Goal: Information Seeking & Learning: Learn about a topic

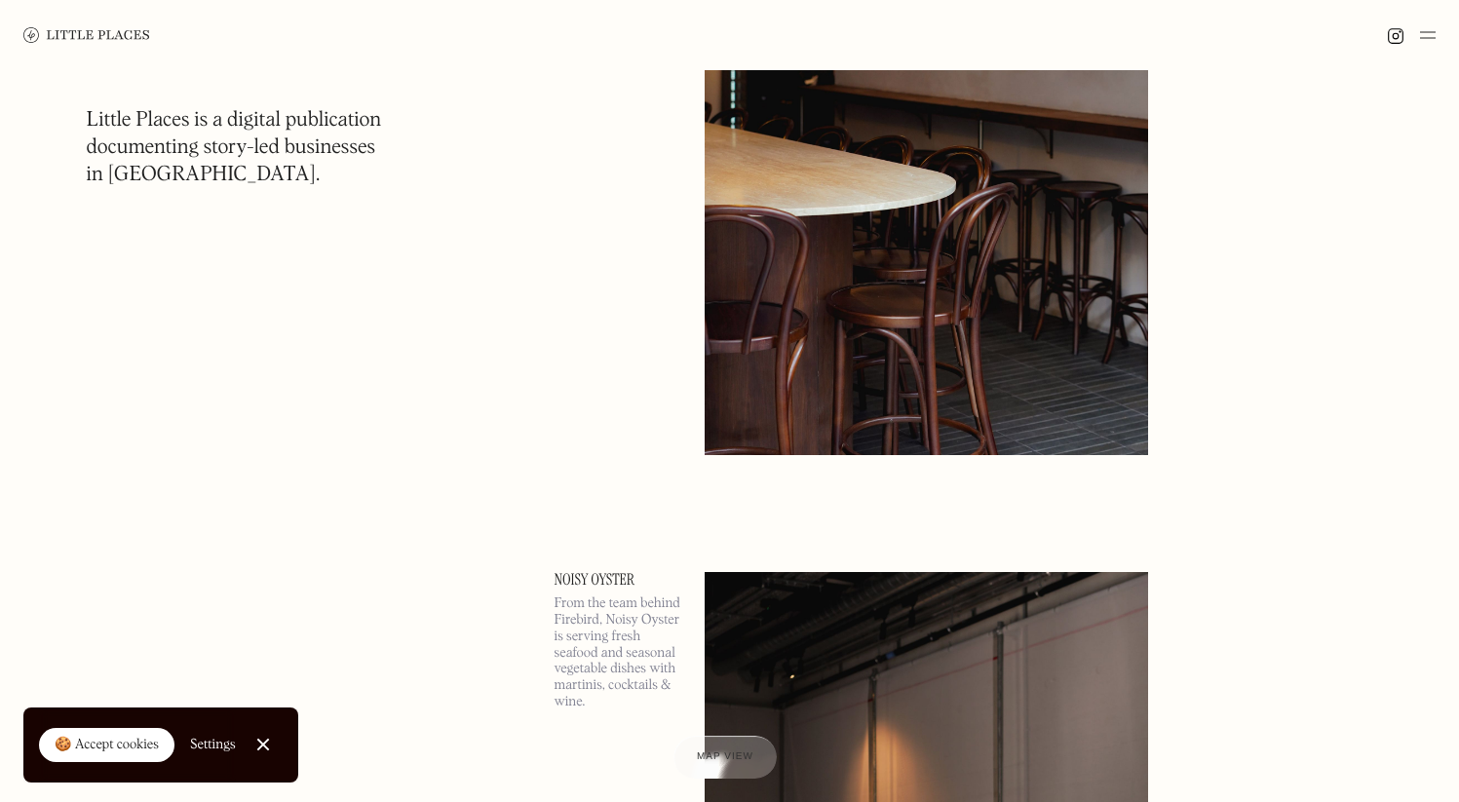
scroll to position [19395, 0]
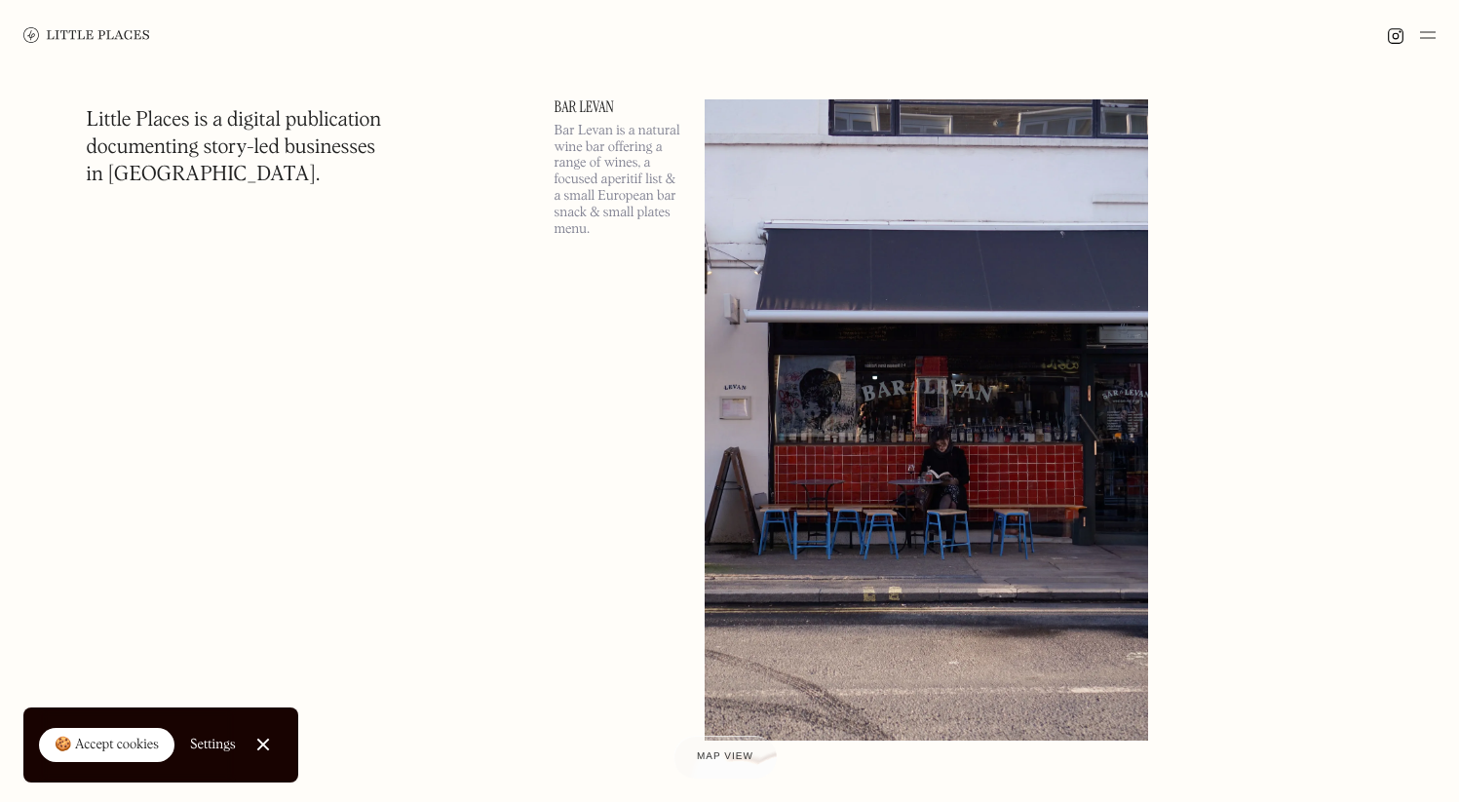
scroll to position [73693, 0]
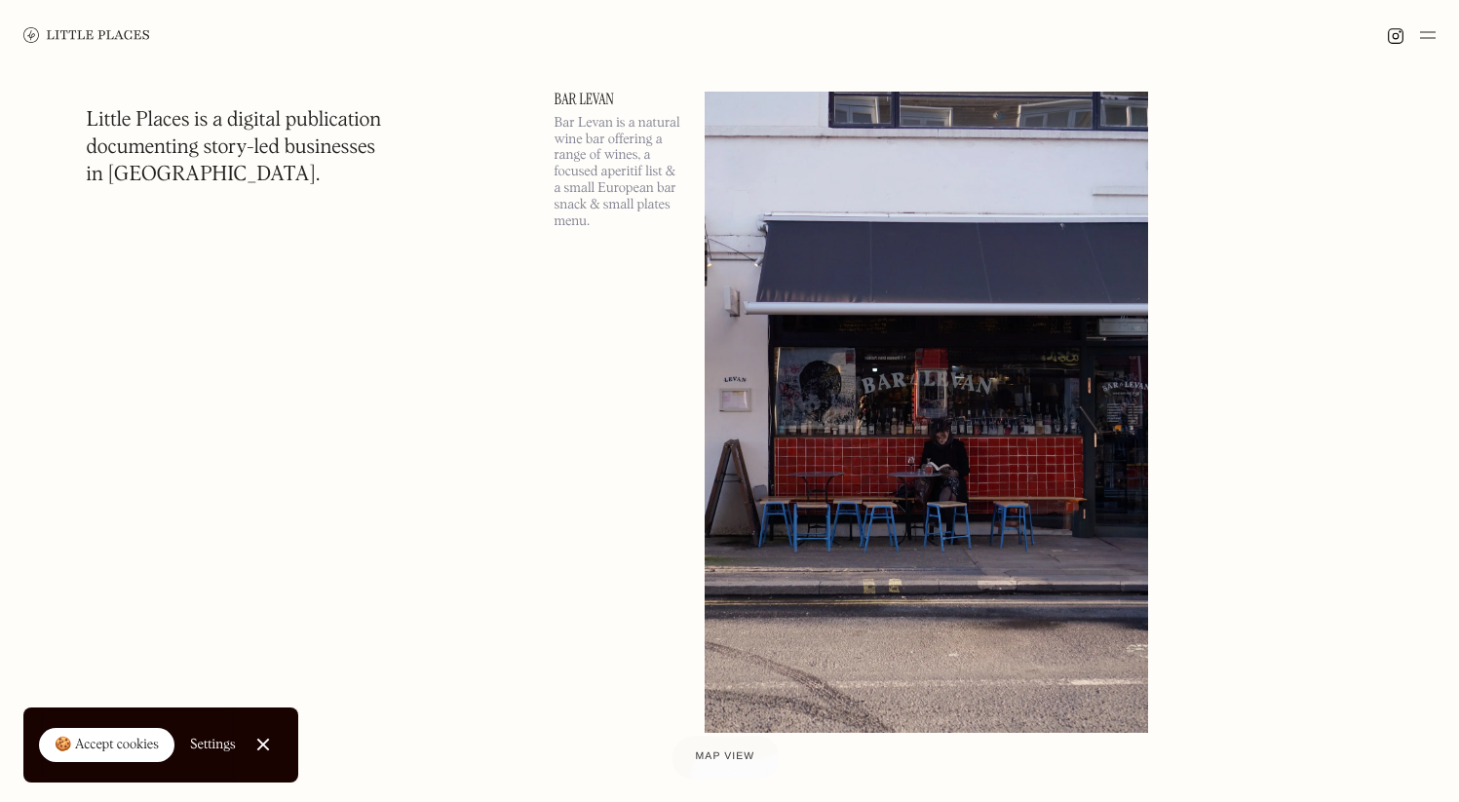
click at [726, 770] on div at bounding box center [725, 757] width 108 height 45
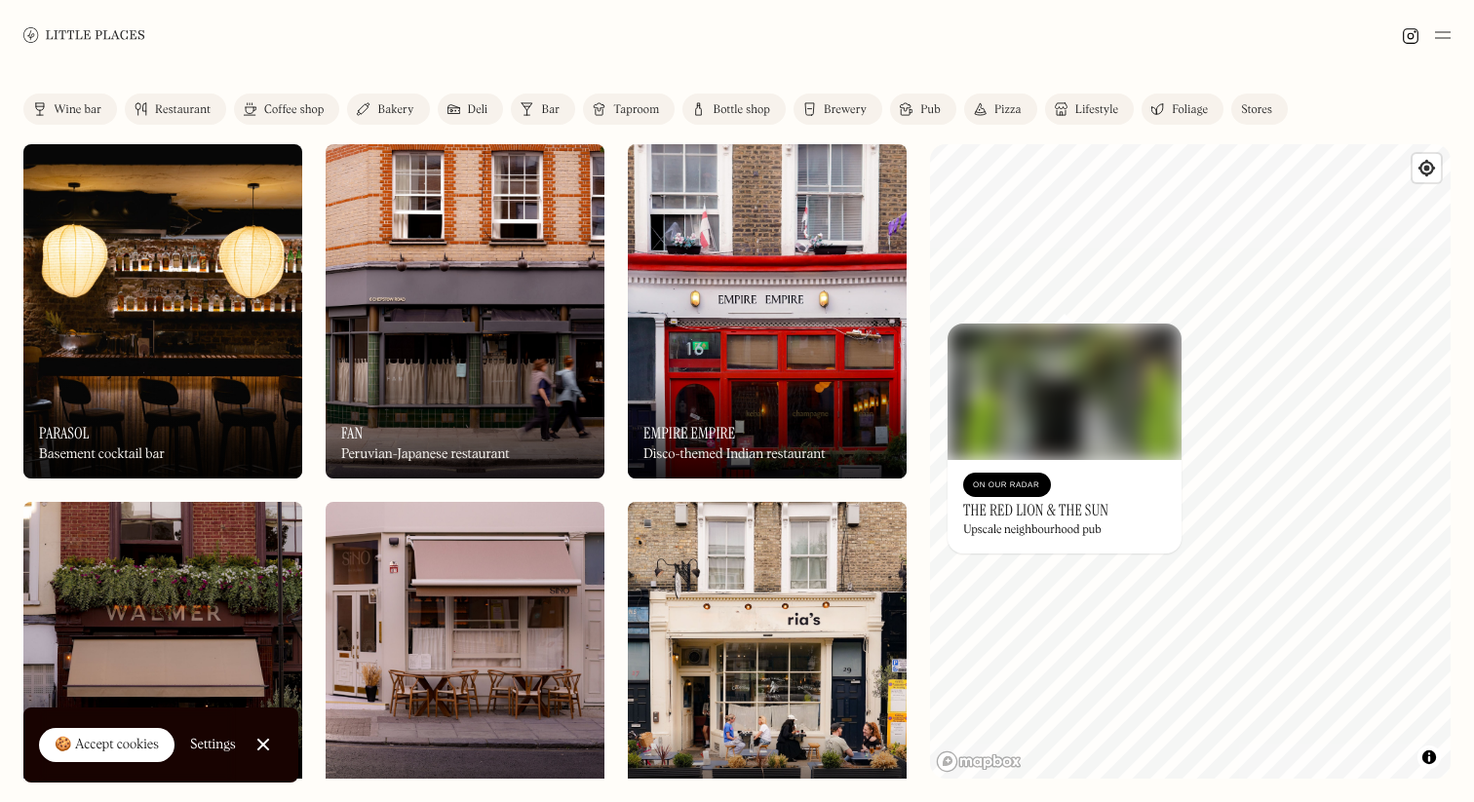
click at [168, 367] on img at bounding box center [162, 311] width 279 height 334
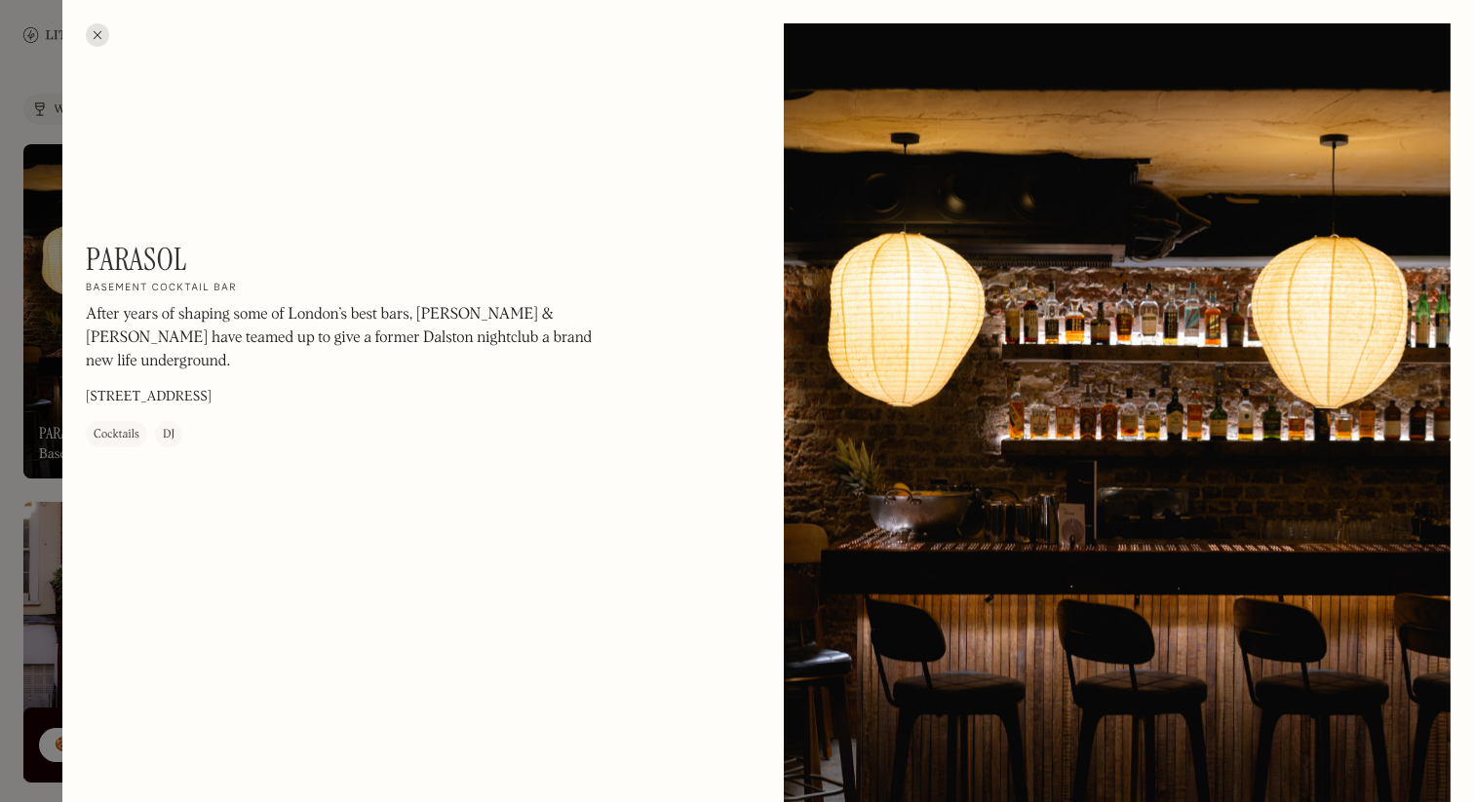
click at [106, 30] on div at bounding box center [97, 34] width 23 height 23
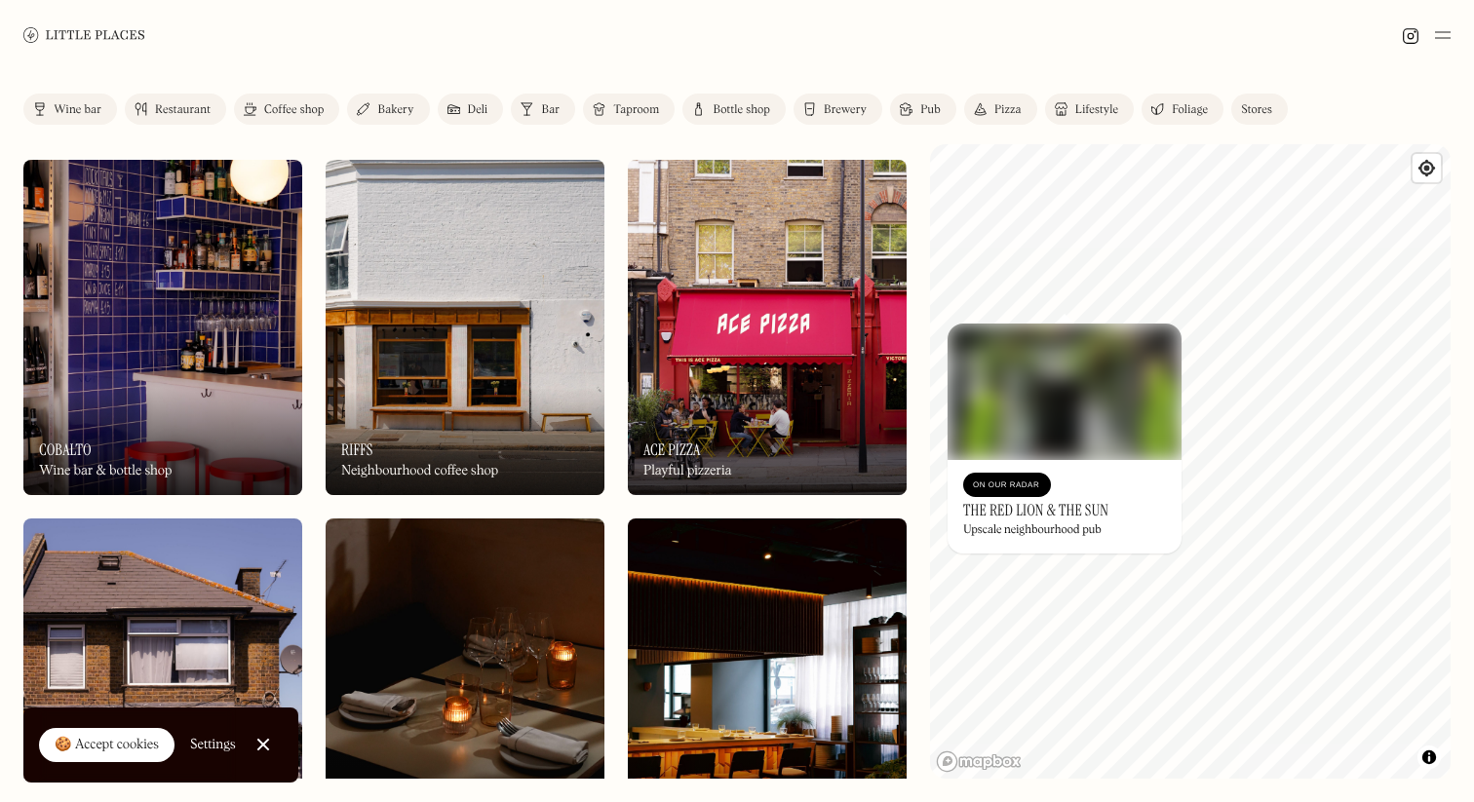
scroll to position [701, 0]
click at [501, 379] on img at bounding box center [465, 326] width 279 height 334
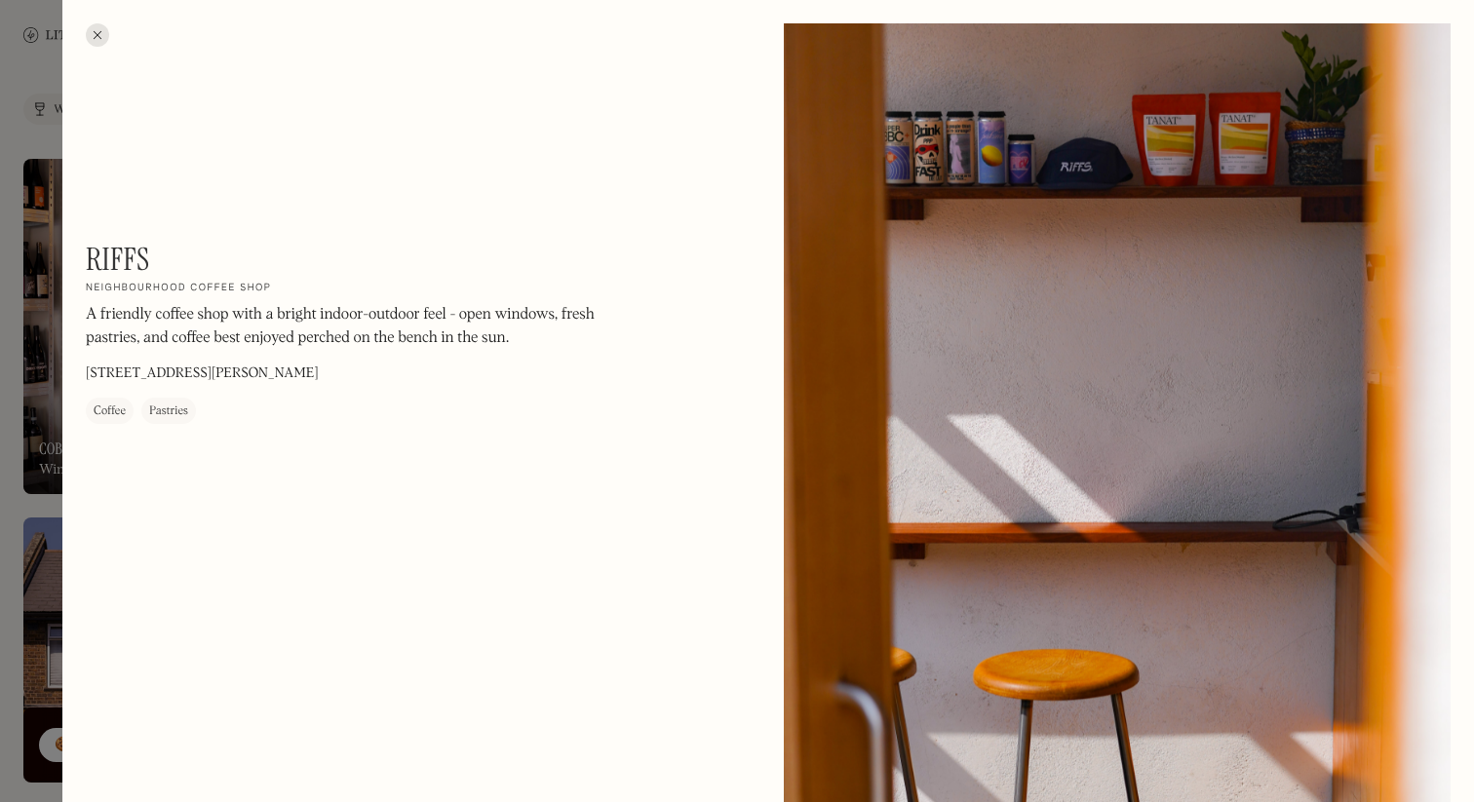
click at [105, 36] on div at bounding box center [97, 34] width 23 height 23
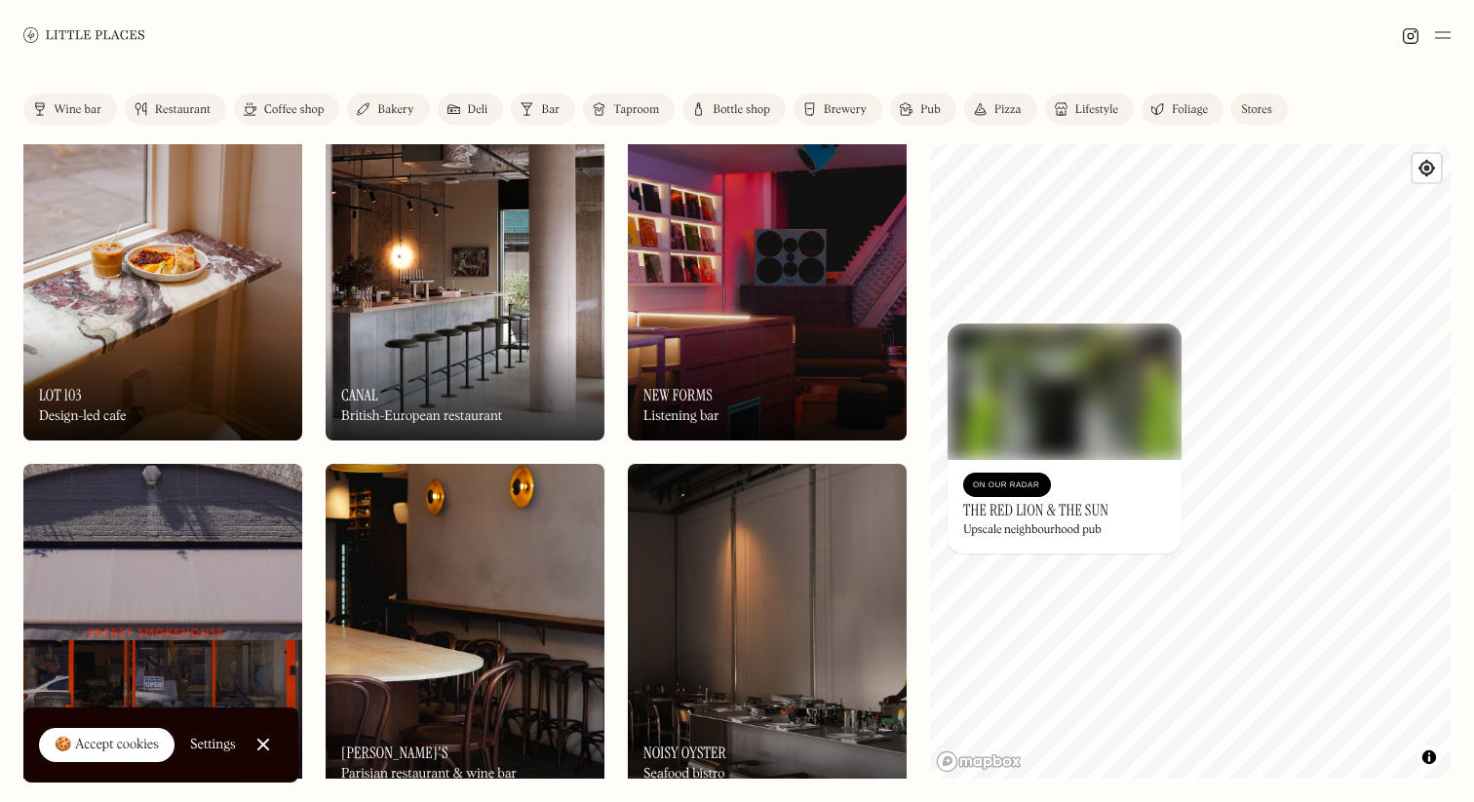
scroll to position [2577, 0]
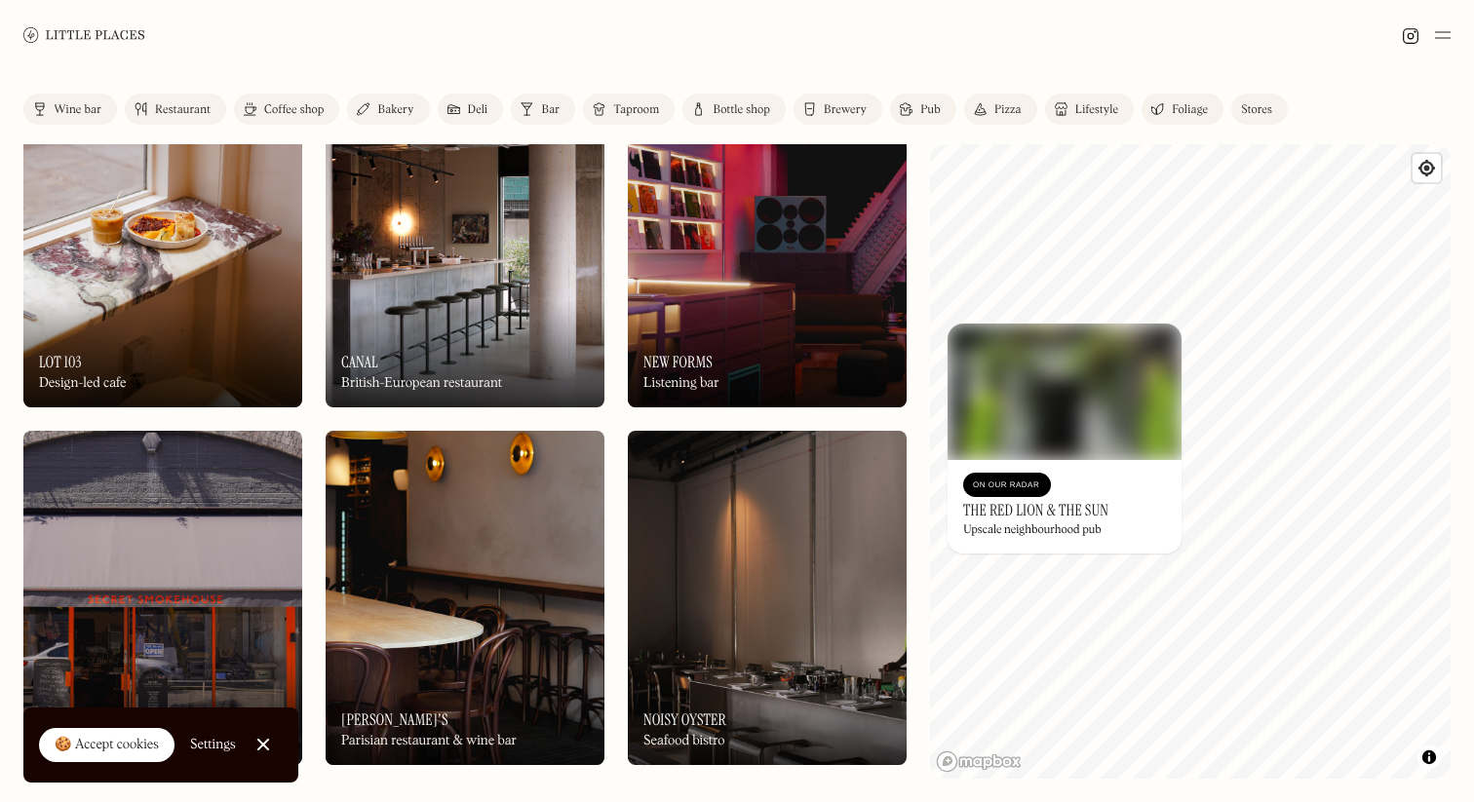
click at [684, 590] on img at bounding box center [767, 598] width 279 height 334
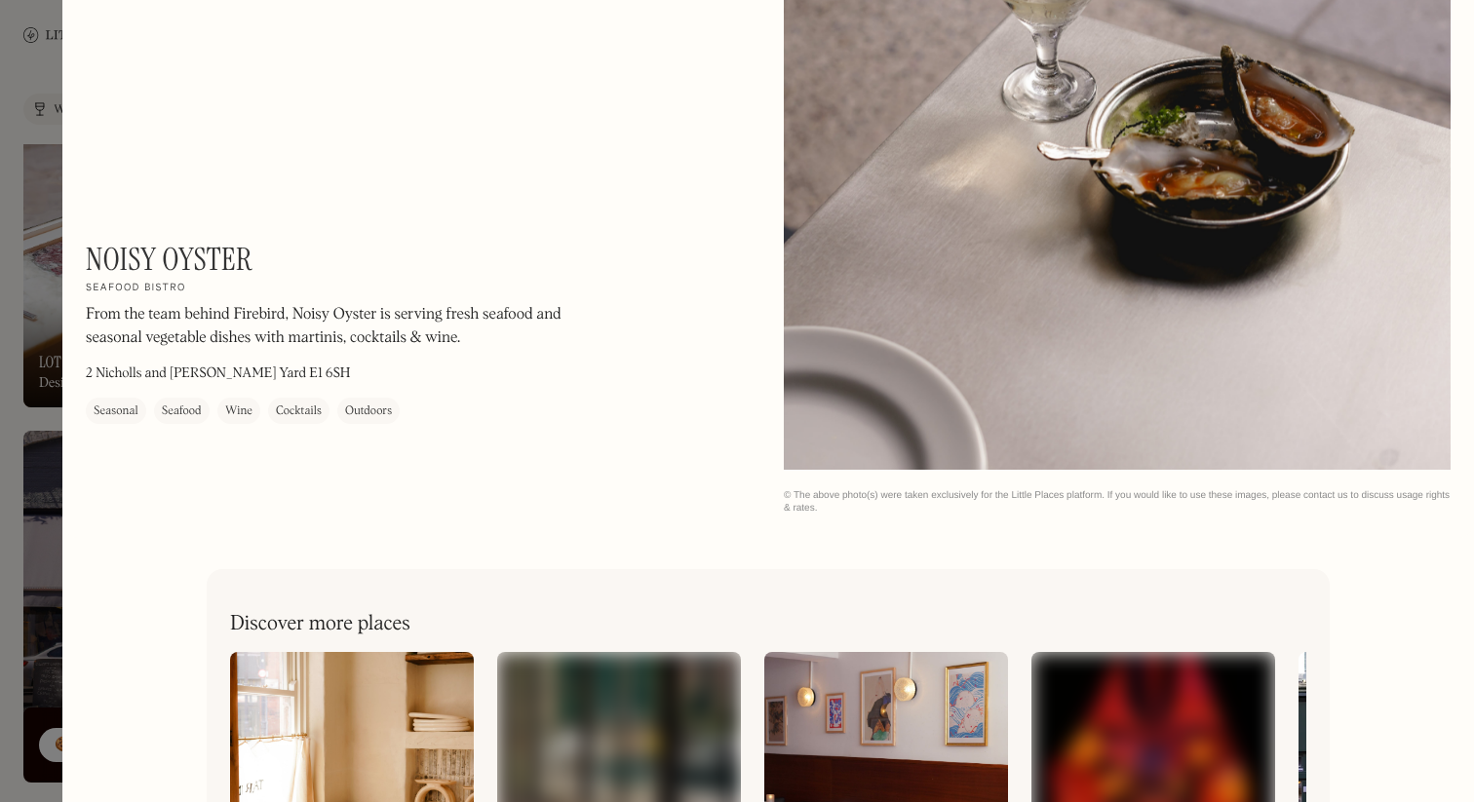
scroll to position [2282, 0]
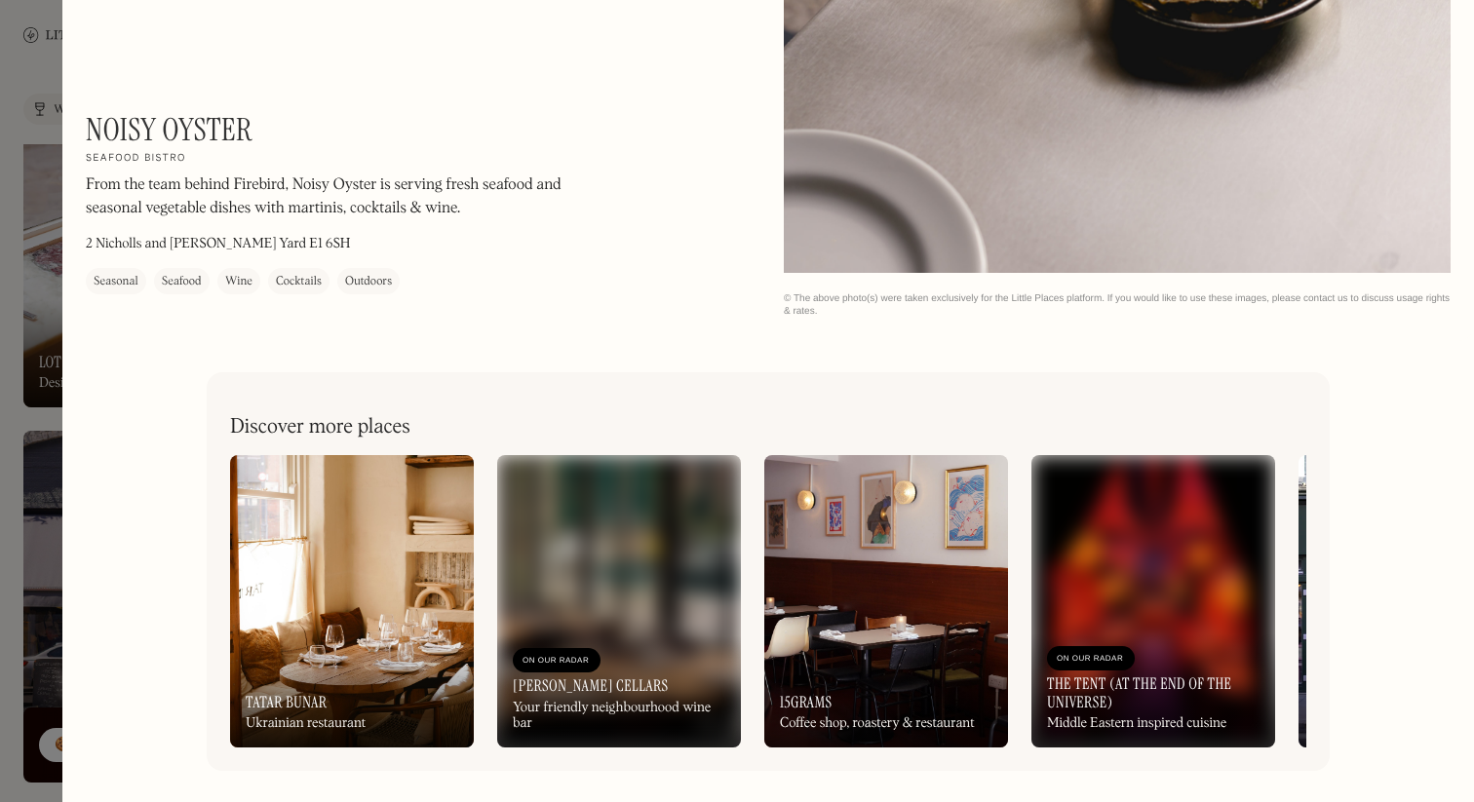
click at [47, 48] on div at bounding box center [737, 401] width 1474 height 802
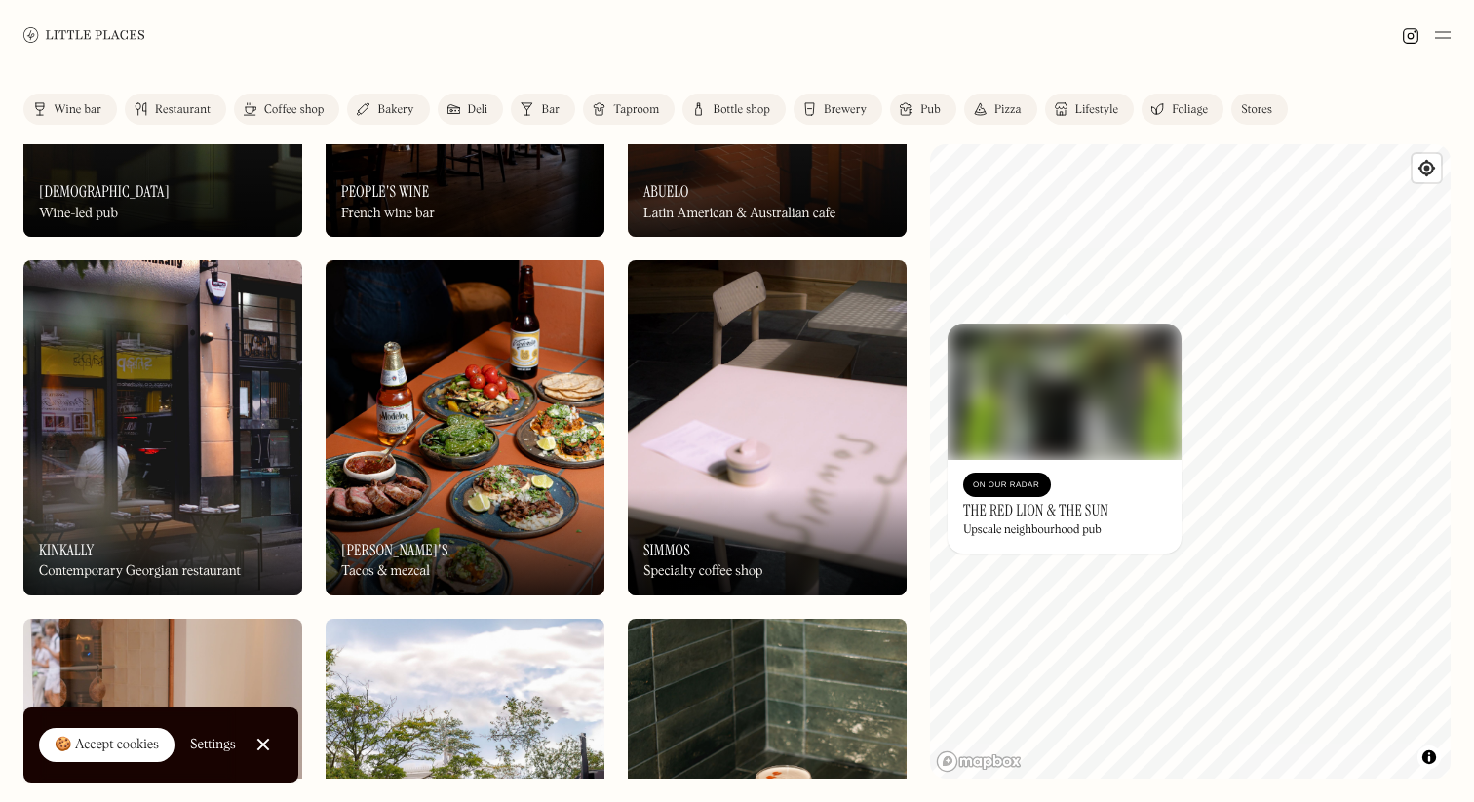
scroll to position [8117, 0]
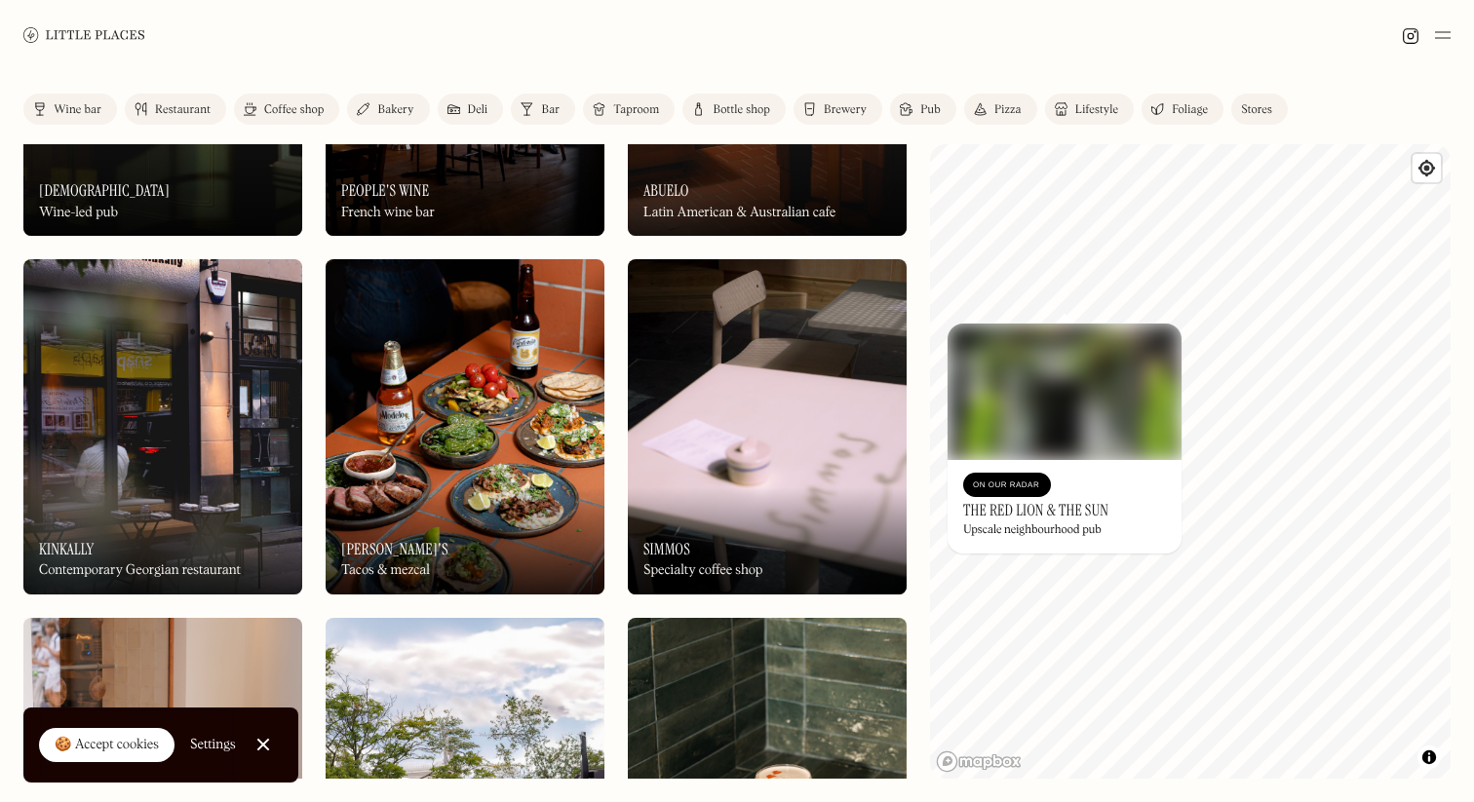
click at [701, 479] on img at bounding box center [767, 426] width 279 height 334
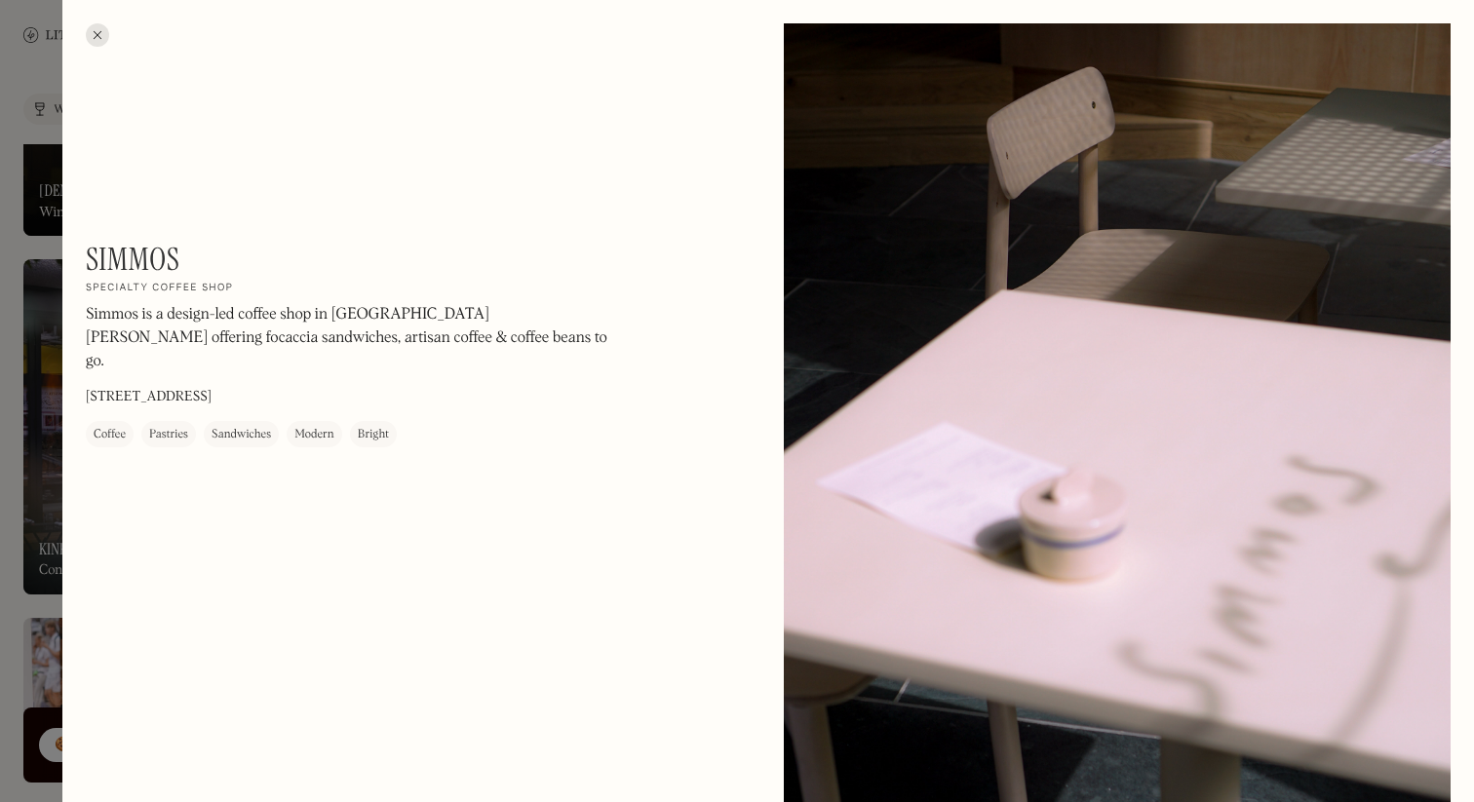
click at [98, 39] on div at bounding box center [97, 34] width 23 height 23
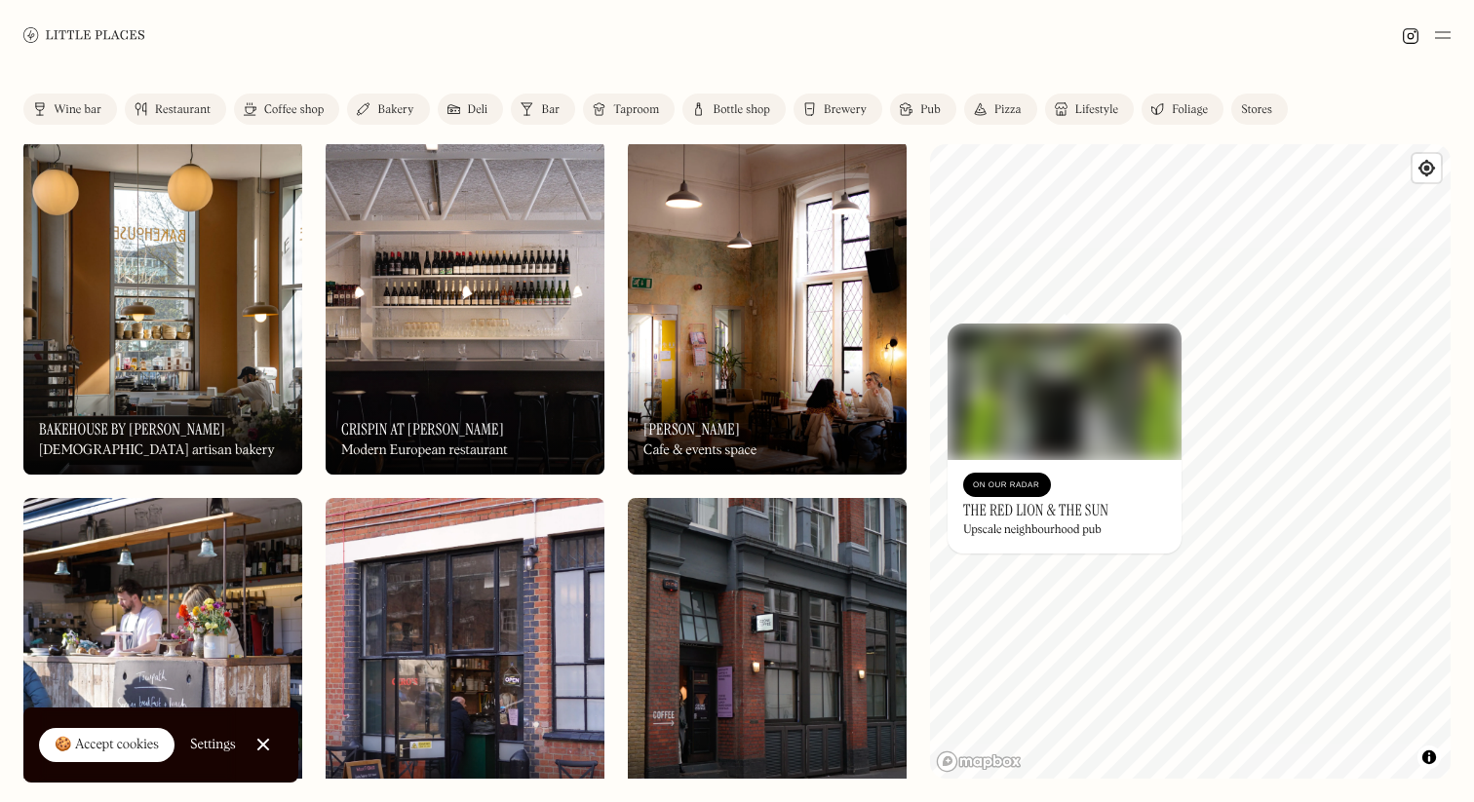
scroll to position [11565, 0]
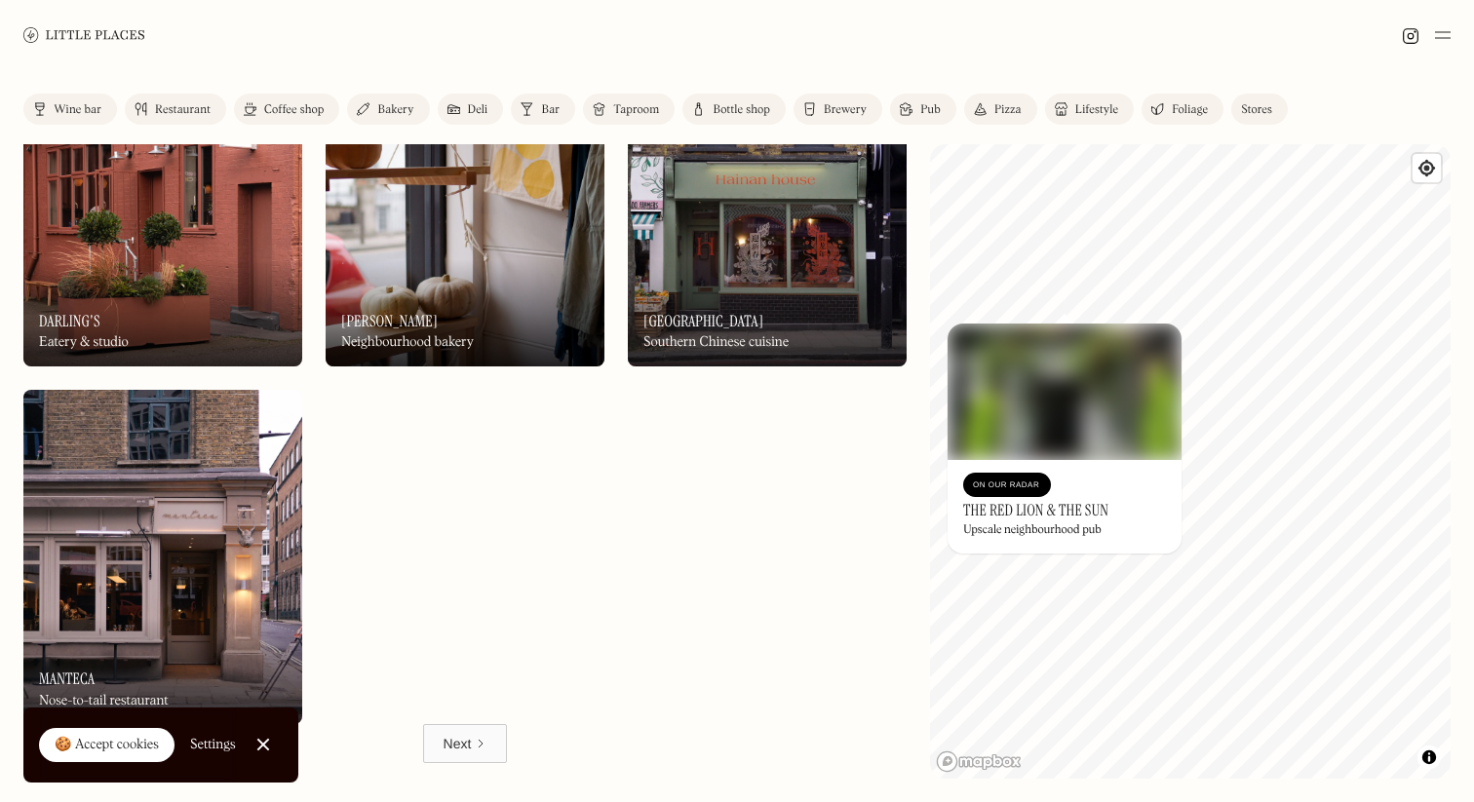
click at [156, 551] on img at bounding box center [162, 557] width 279 height 334
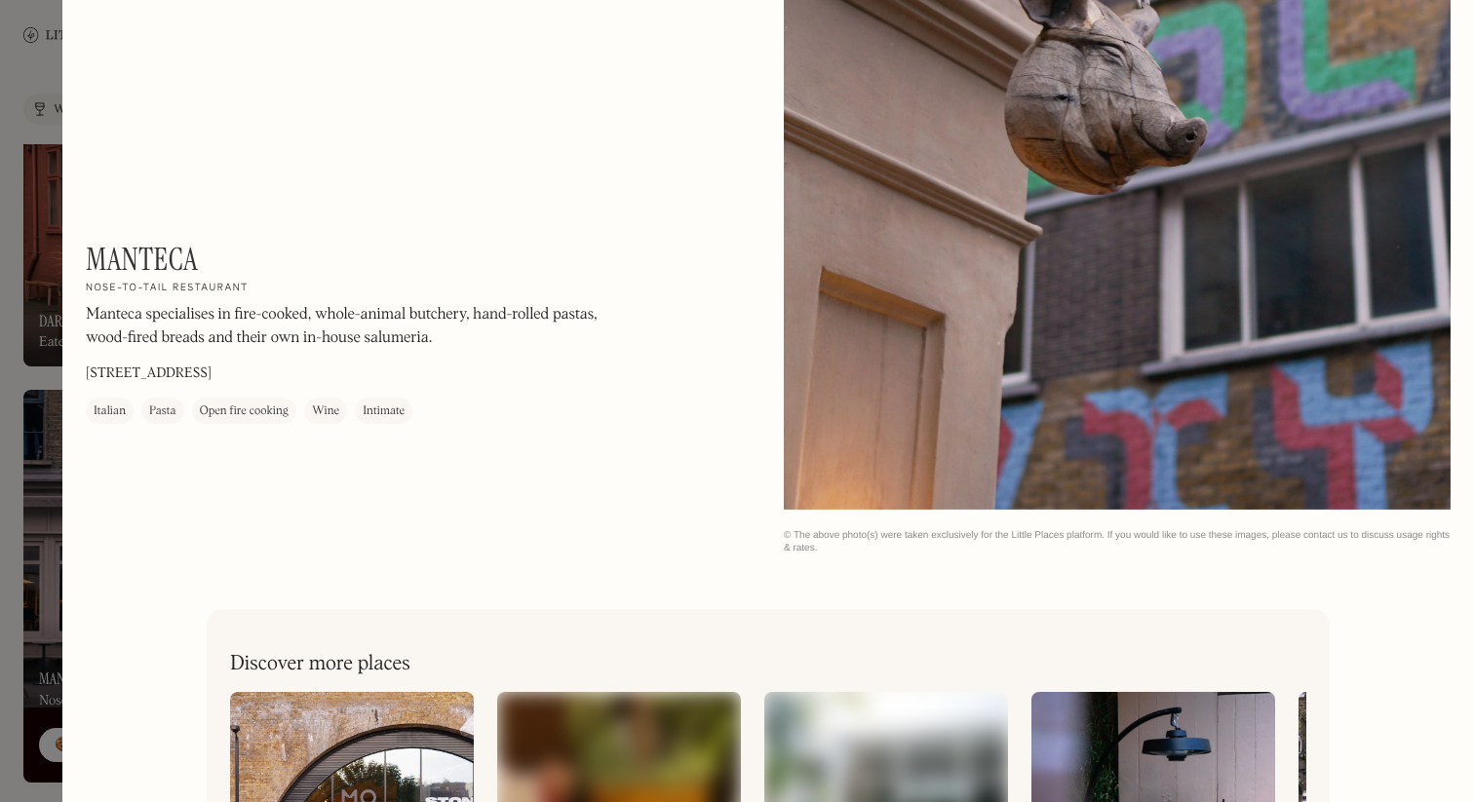
scroll to position [1433, 0]
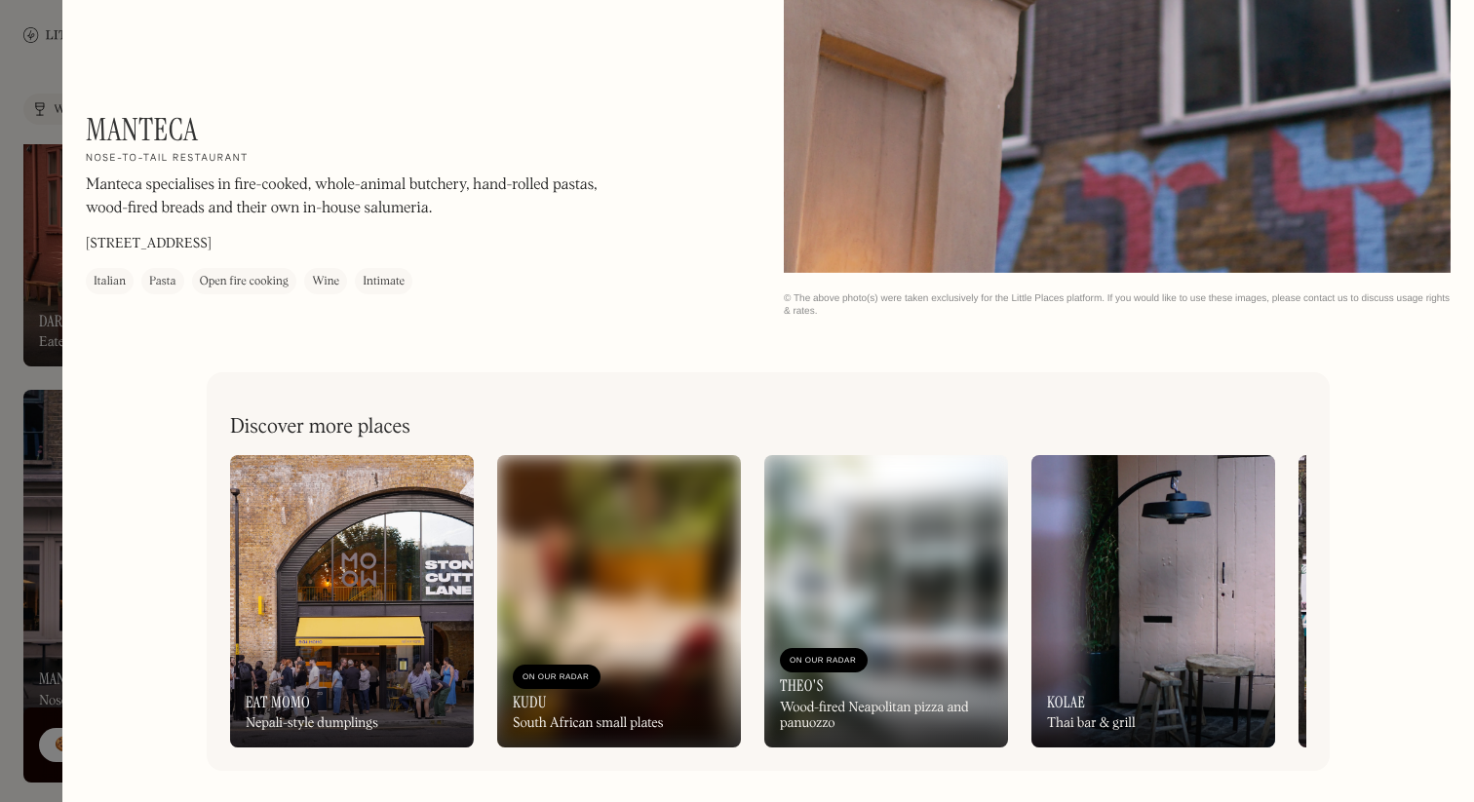
click at [1067, 630] on img at bounding box center [1153, 601] width 244 height 292
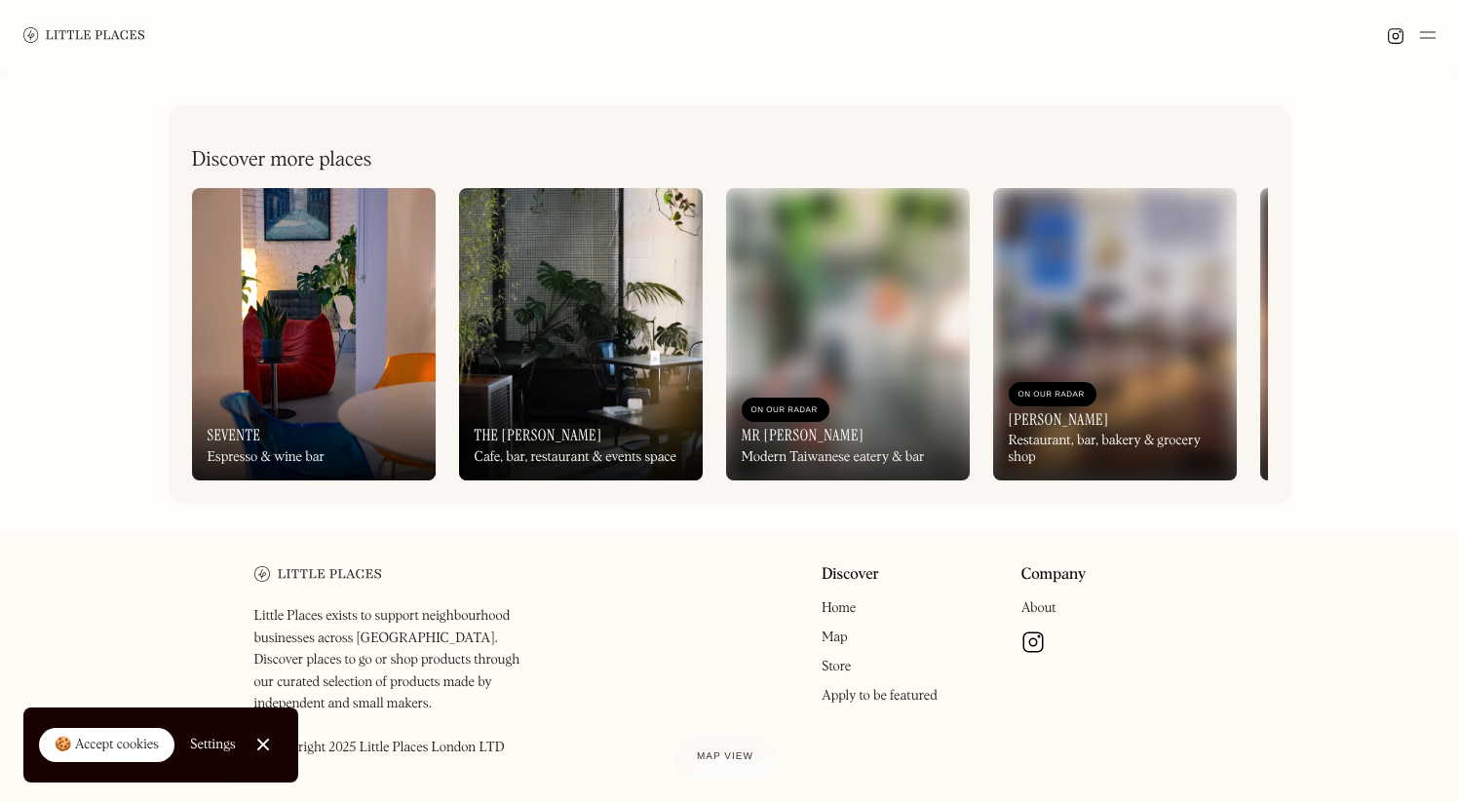
scroll to position [853, 0]
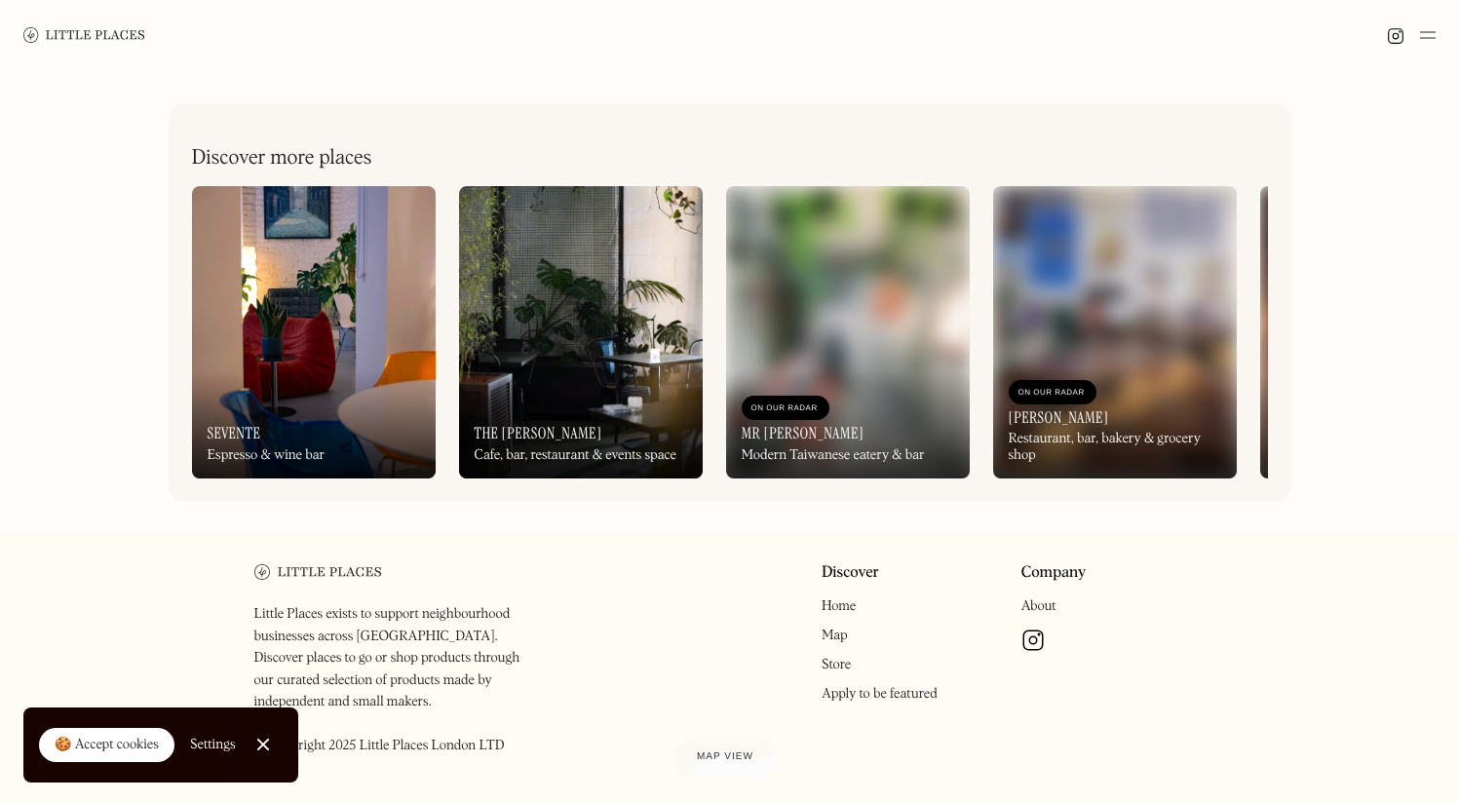
click at [296, 332] on img at bounding box center [314, 332] width 244 height 292
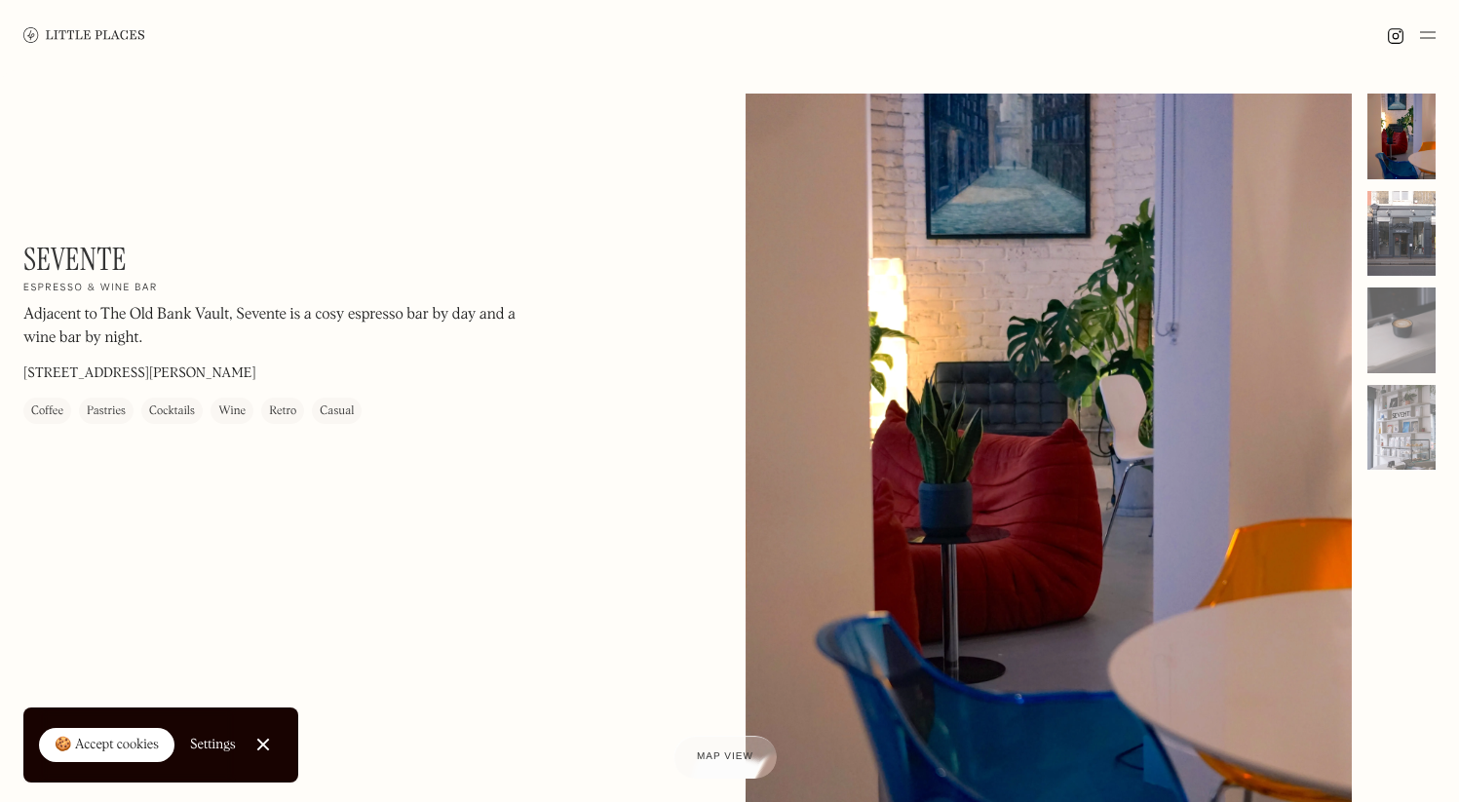
click at [1389, 239] on div at bounding box center [1402, 234] width 68 height 86
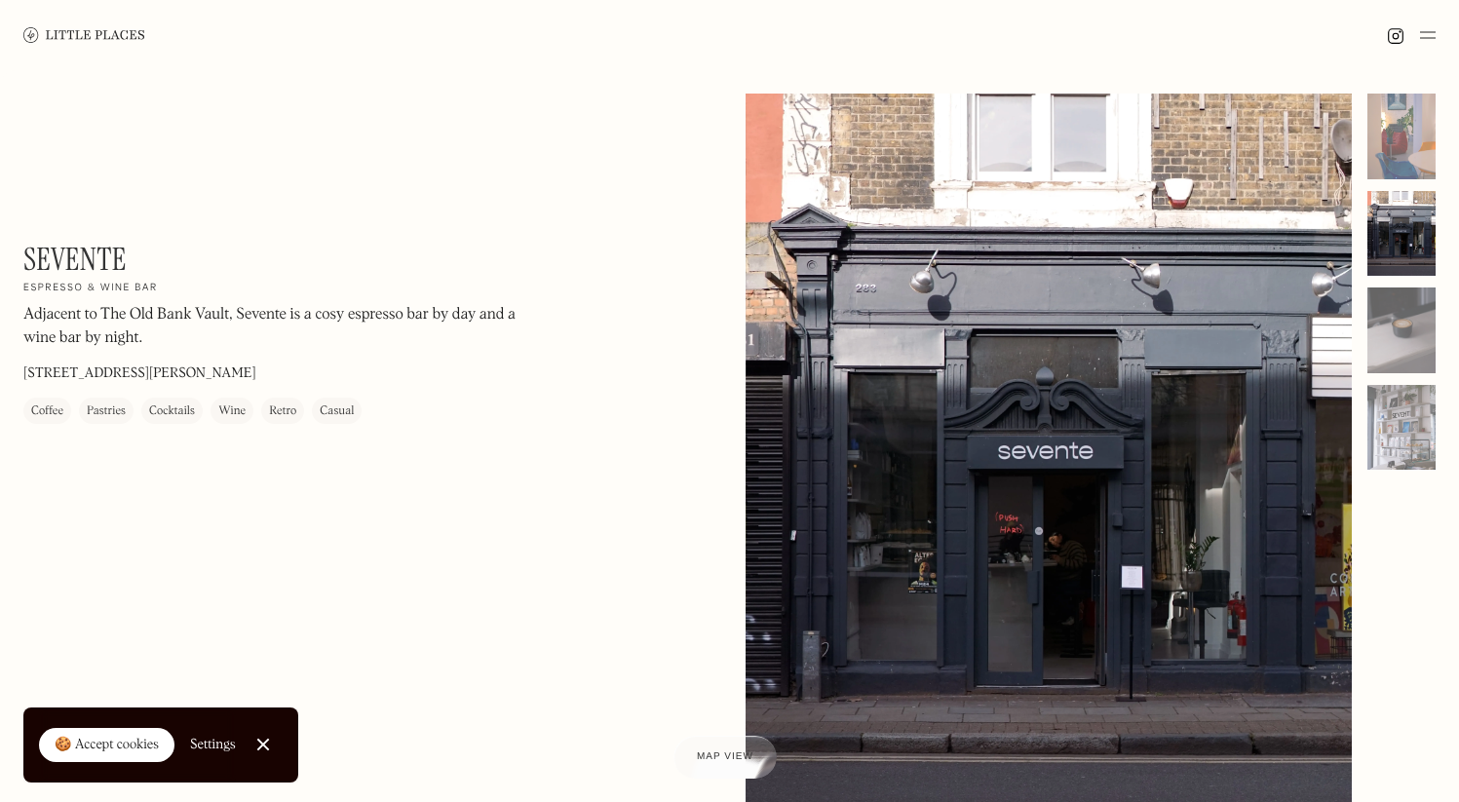
scroll to position [39, 0]
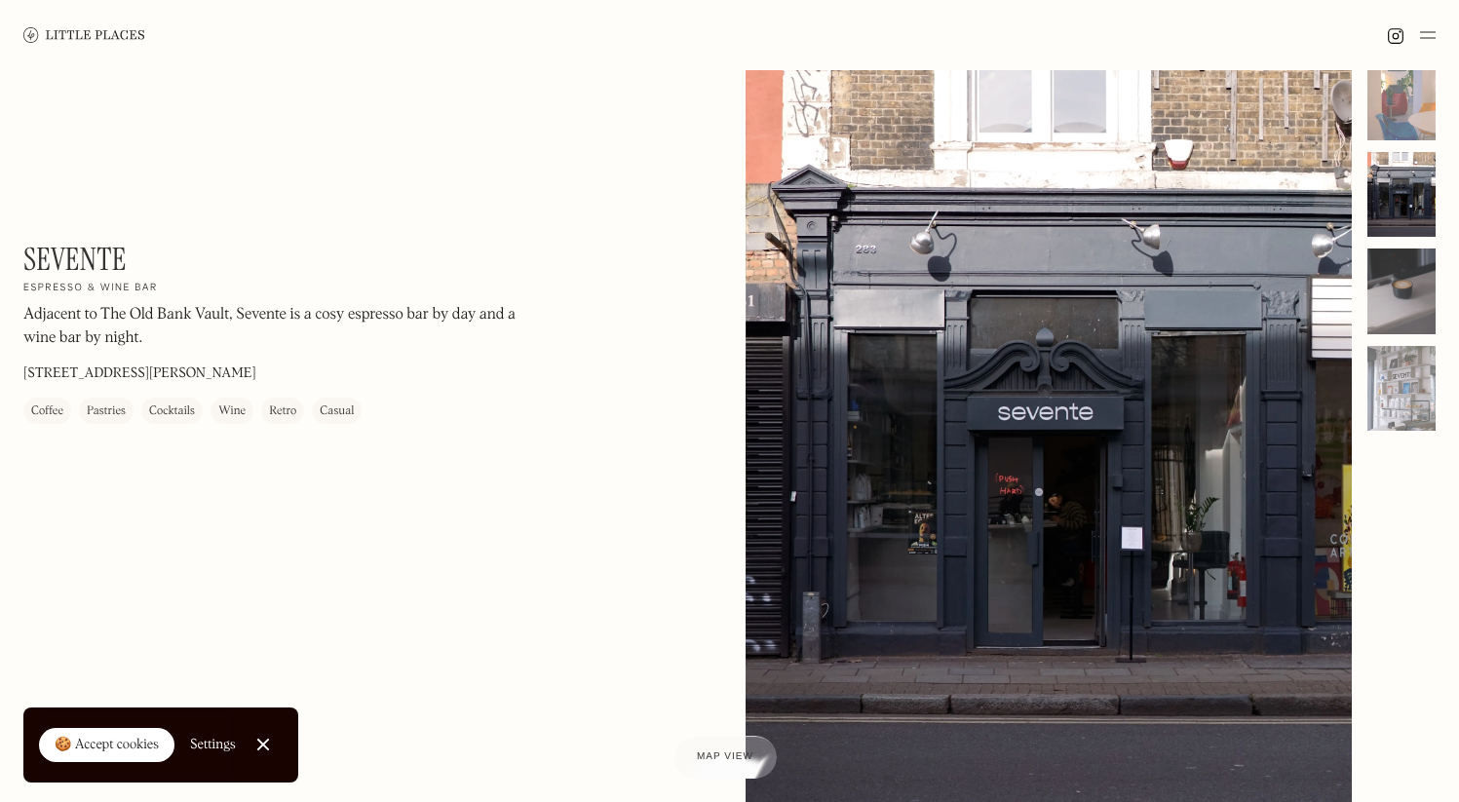
click at [1399, 290] on div at bounding box center [1402, 292] width 68 height 86
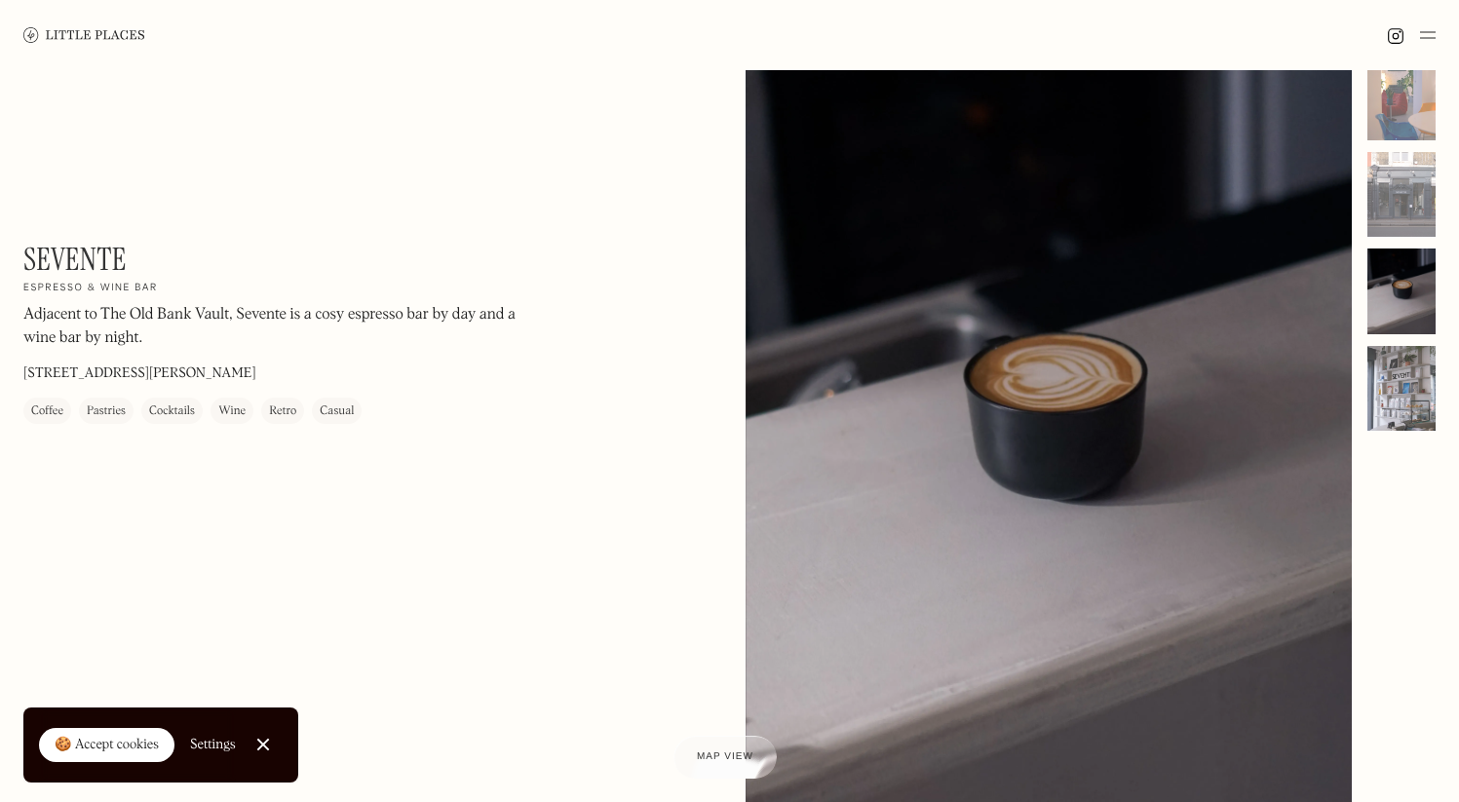
click at [1401, 376] on div at bounding box center [1402, 389] width 68 height 86
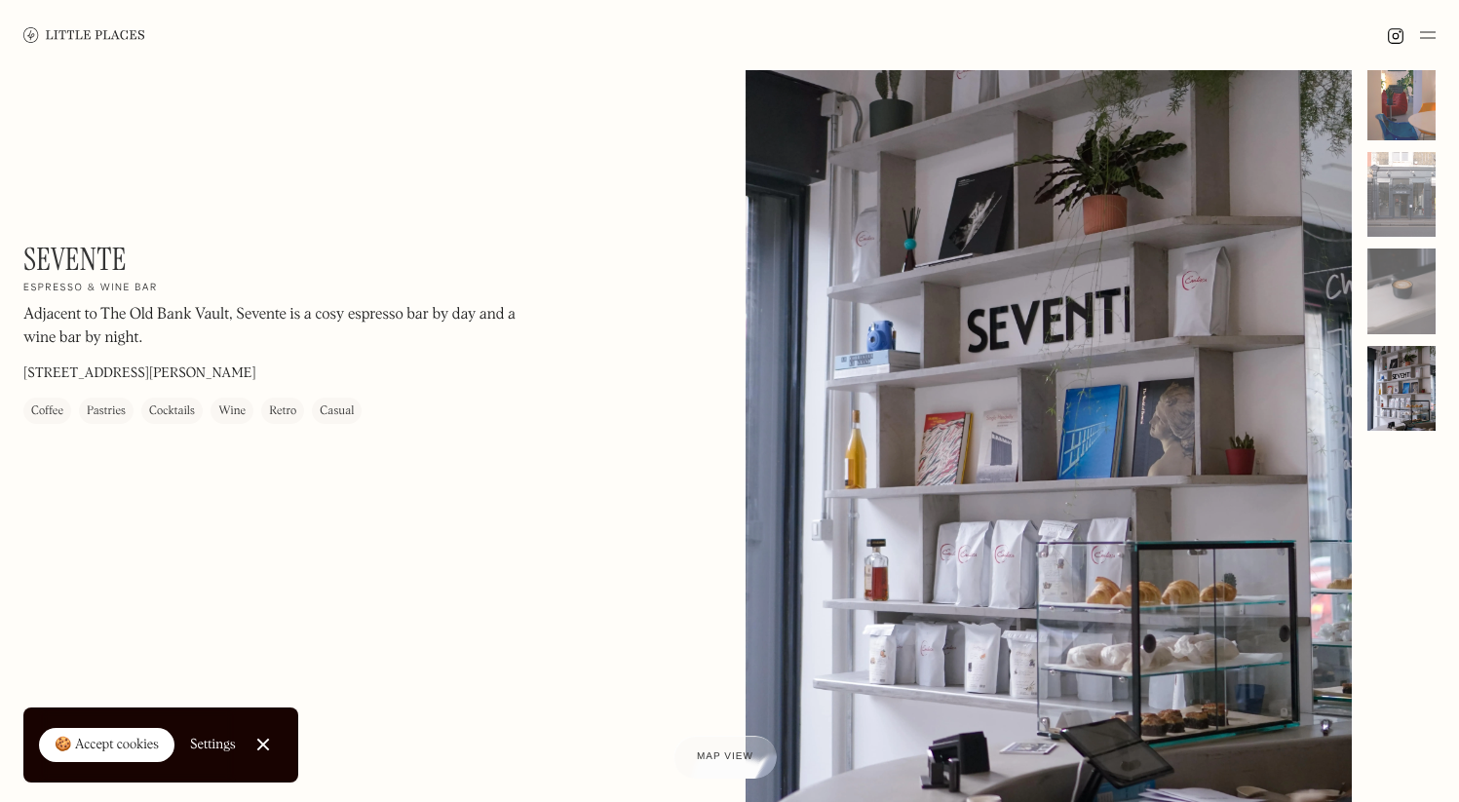
click at [1369, 134] on div at bounding box center [1402, 98] width 68 height 86
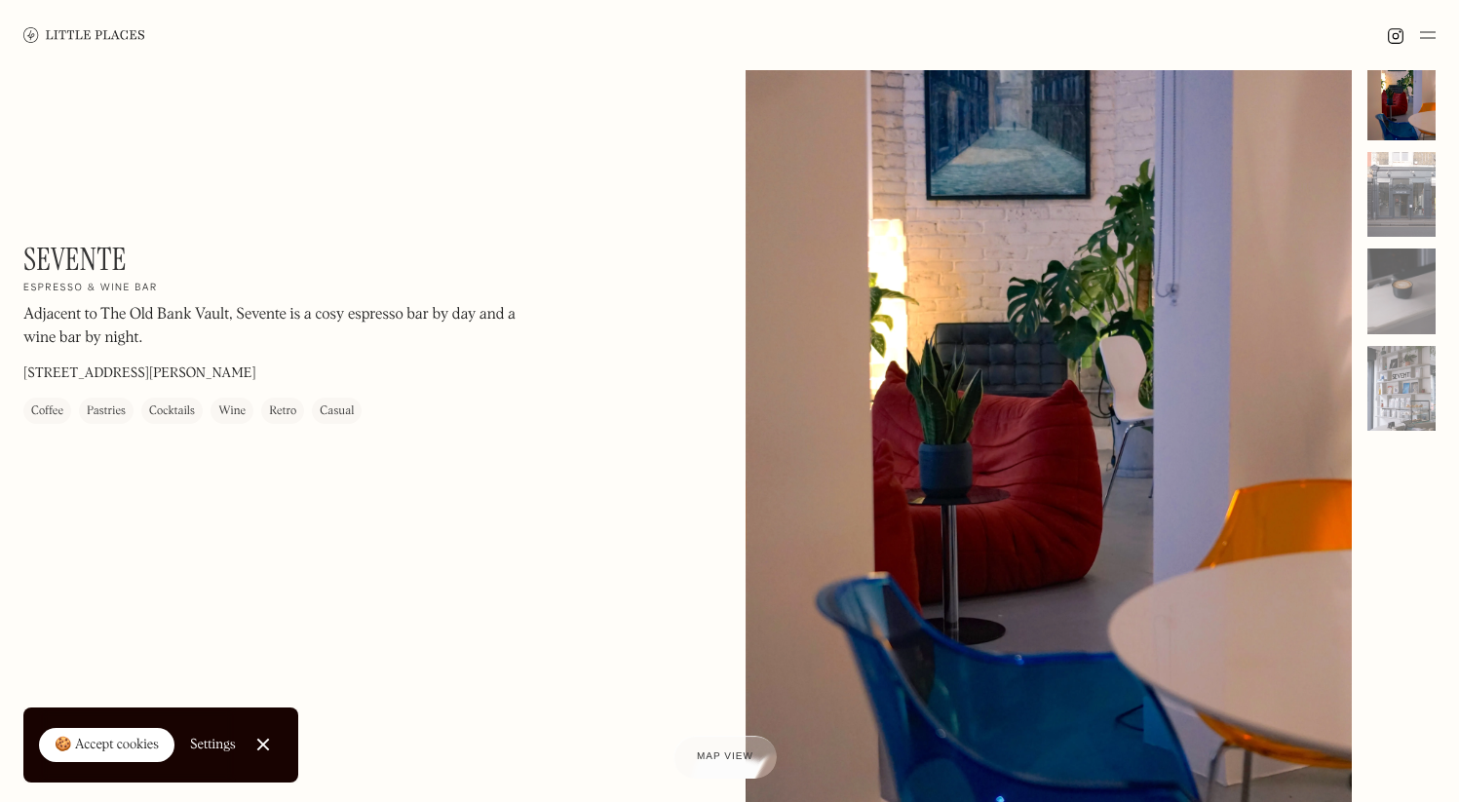
click at [1399, 29] on img at bounding box center [1396, 36] width 18 height 18
